Goal: Transaction & Acquisition: Obtain resource

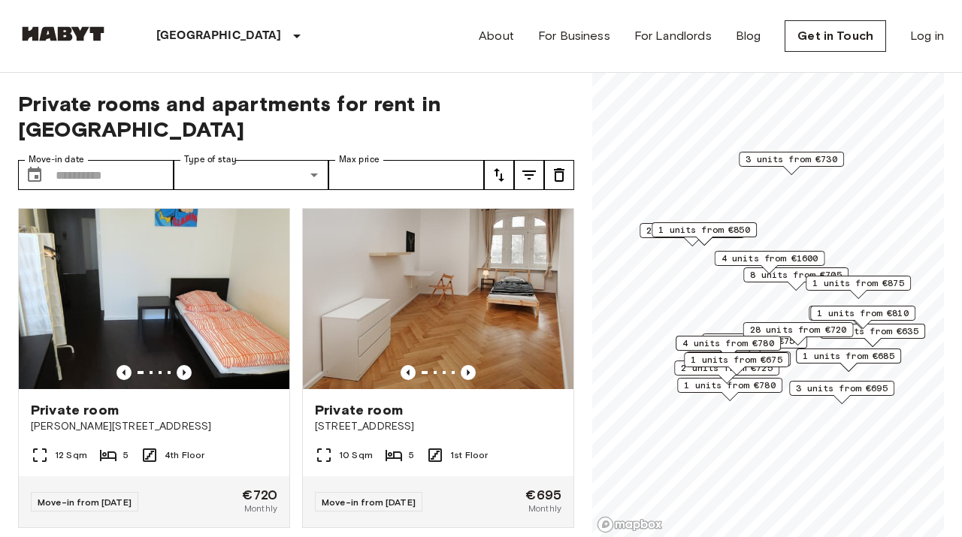
click at [882, 332] on span "2 units from €635" at bounding box center [873, 332] width 92 height 14
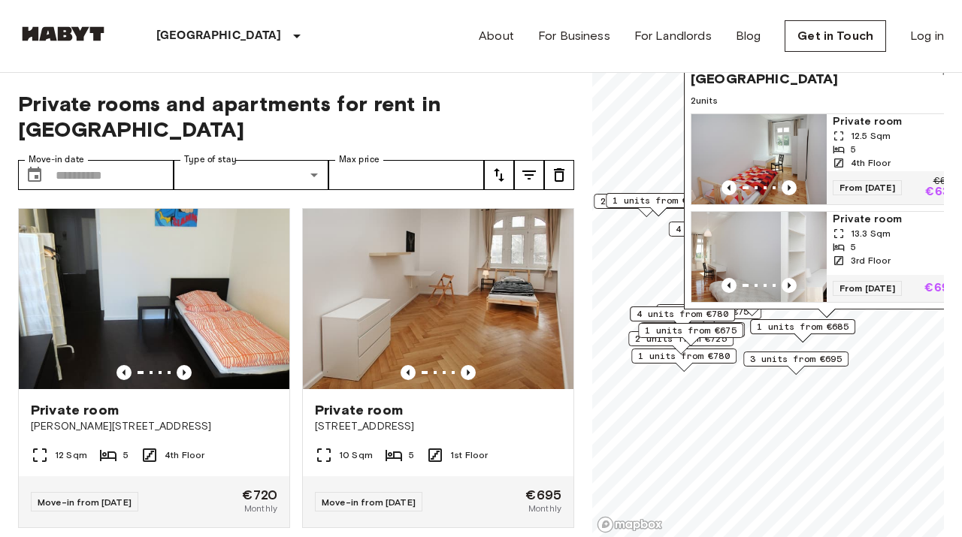
drag, startPoint x: 841, startPoint y: 279, endPoint x: 795, endPoint y: 250, distance: 54.4
click at [781, 250] on div "Map marker" at bounding box center [713, 257] width 135 height 90
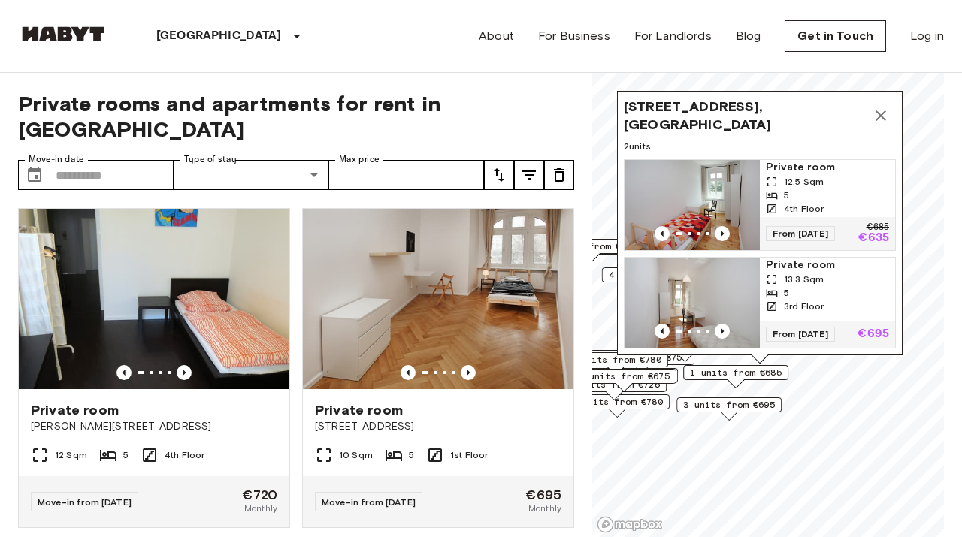
drag, startPoint x: 867, startPoint y: 225, endPoint x: 800, endPoint y: 271, distance: 81.1
click at [800, 271] on span "Private room" at bounding box center [827, 265] width 123 height 15
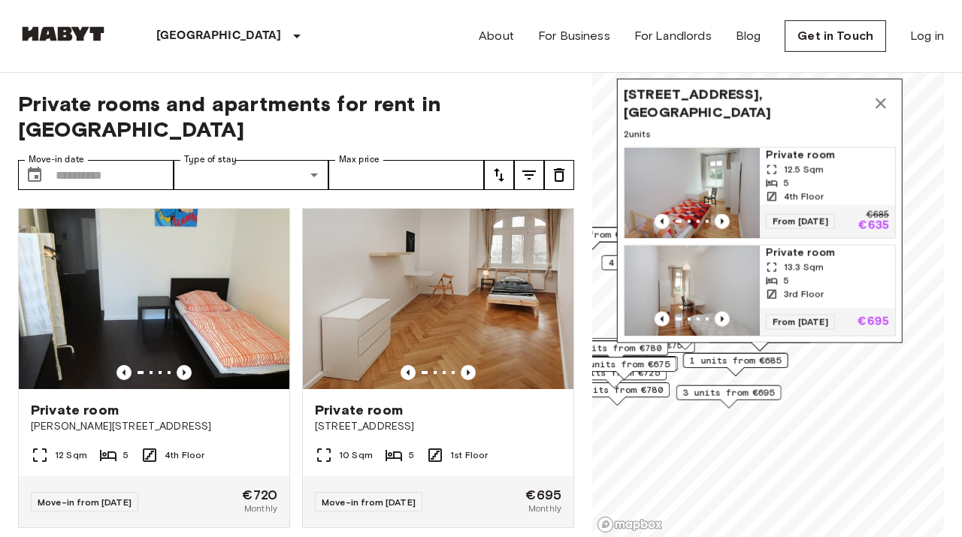
drag, startPoint x: 801, startPoint y: 171, endPoint x: 791, endPoint y: 174, distance: 10.2
click at [791, 163] on span "Private room" at bounding box center [827, 155] width 123 height 15
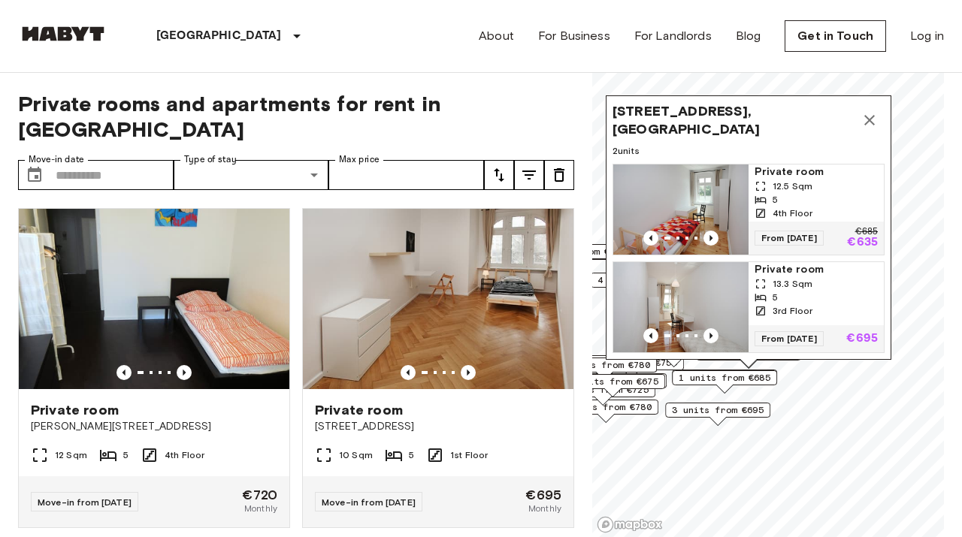
click at [791, 174] on span "Private room" at bounding box center [816, 172] width 123 height 15
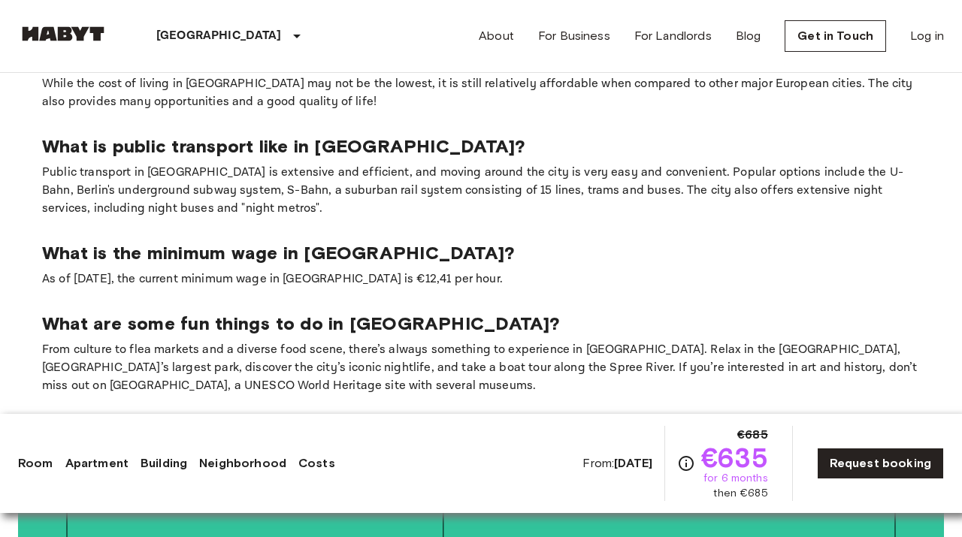
scroll to position [2450, 0]
